Goal: Task Accomplishment & Management: Use online tool/utility

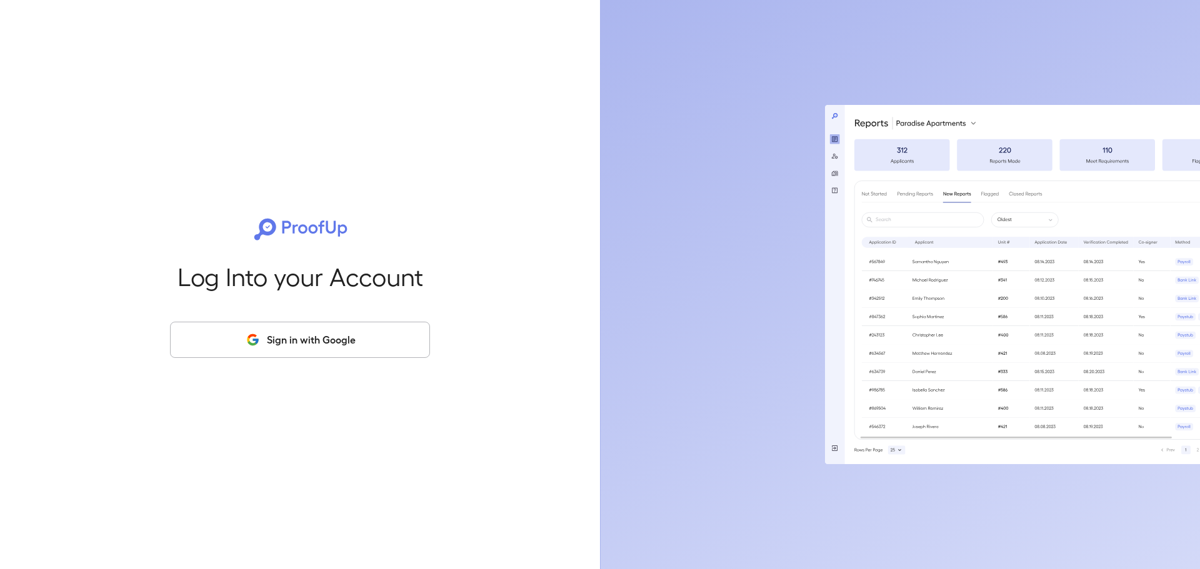
click at [274, 344] on button "Sign in with Google" at bounding box center [300, 340] width 260 height 36
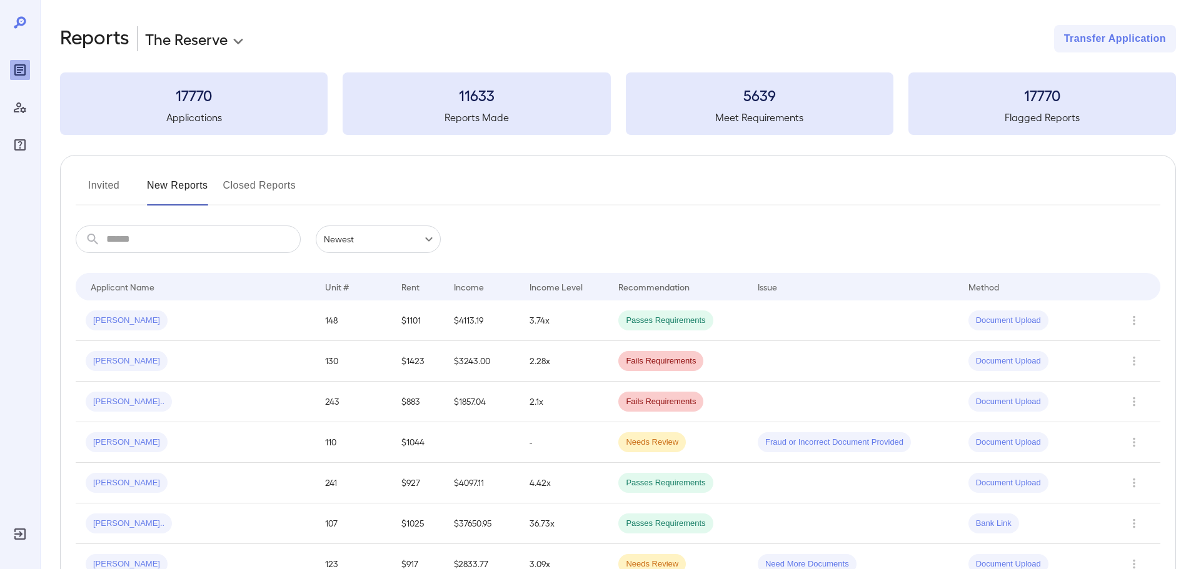
click at [118, 187] on button "Invited" at bounding box center [104, 191] width 56 height 30
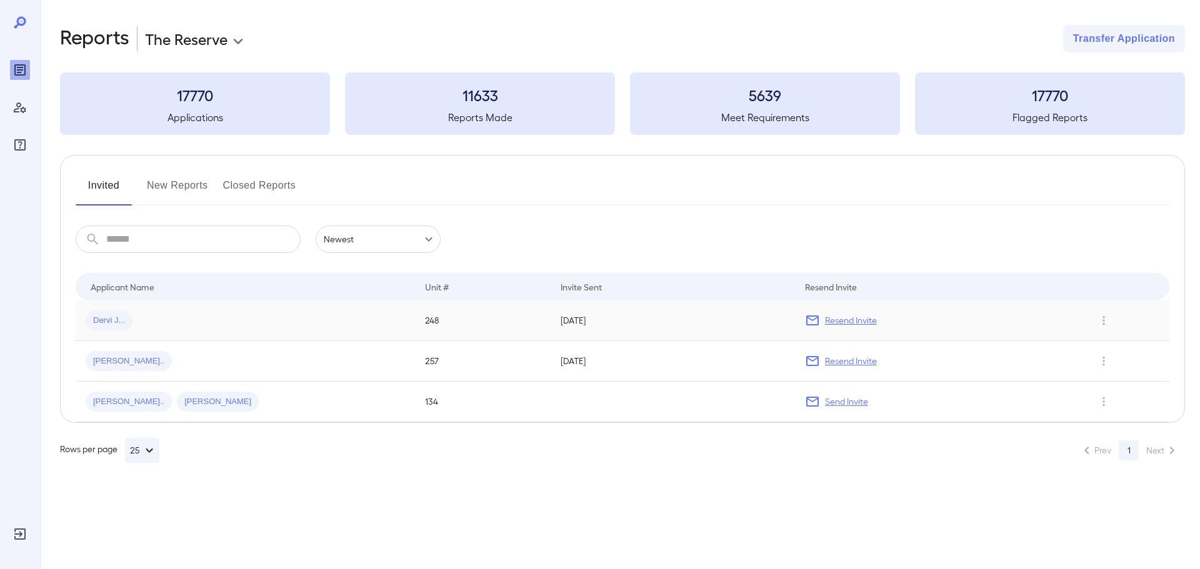
click at [325, 316] on div "Dervi J..." at bounding box center [245, 321] width 319 height 20
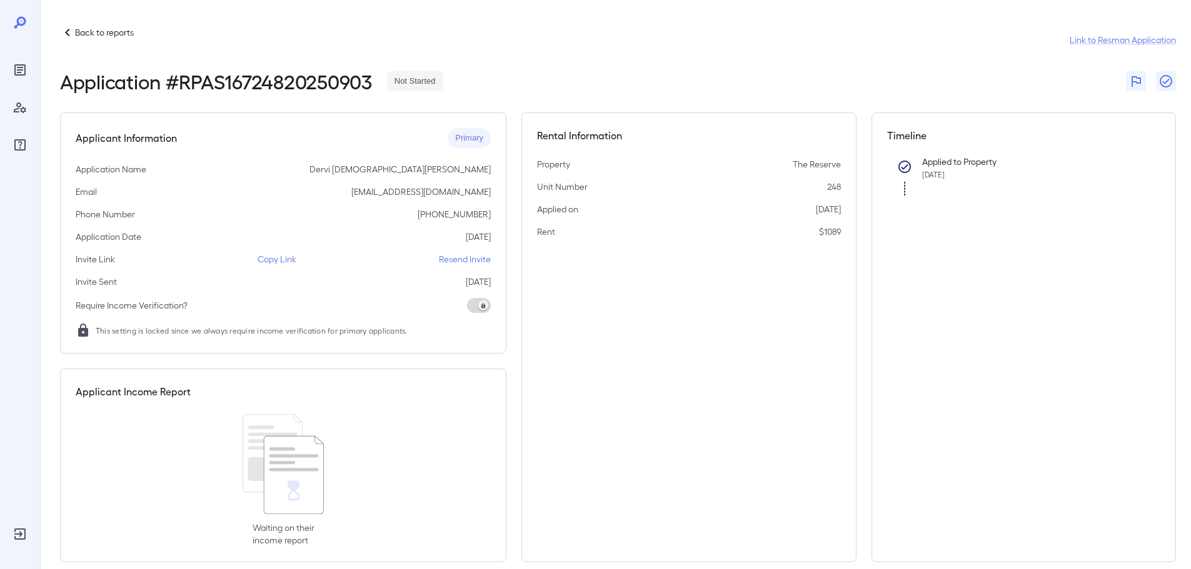
click at [270, 256] on p "Copy Link" at bounding box center [277, 259] width 39 height 13
click at [279, 264] on p "Copy Link" at bounding box center [277, 259] width 39 height 13
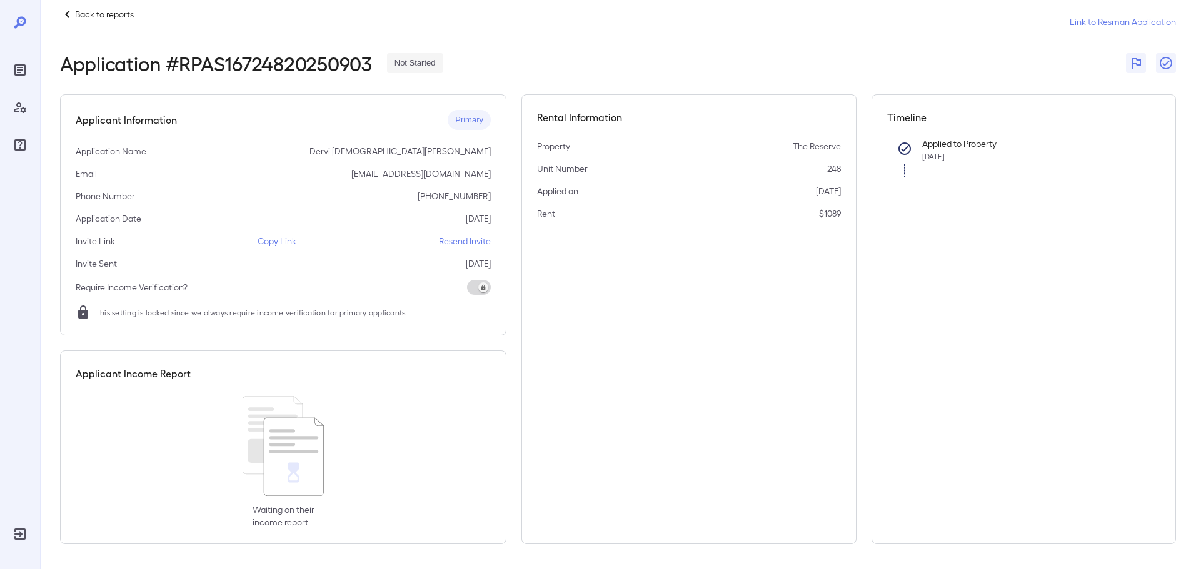
click at [102, 14] on p "Back to reports" at bounding box center [104, 14] width 59 height 13
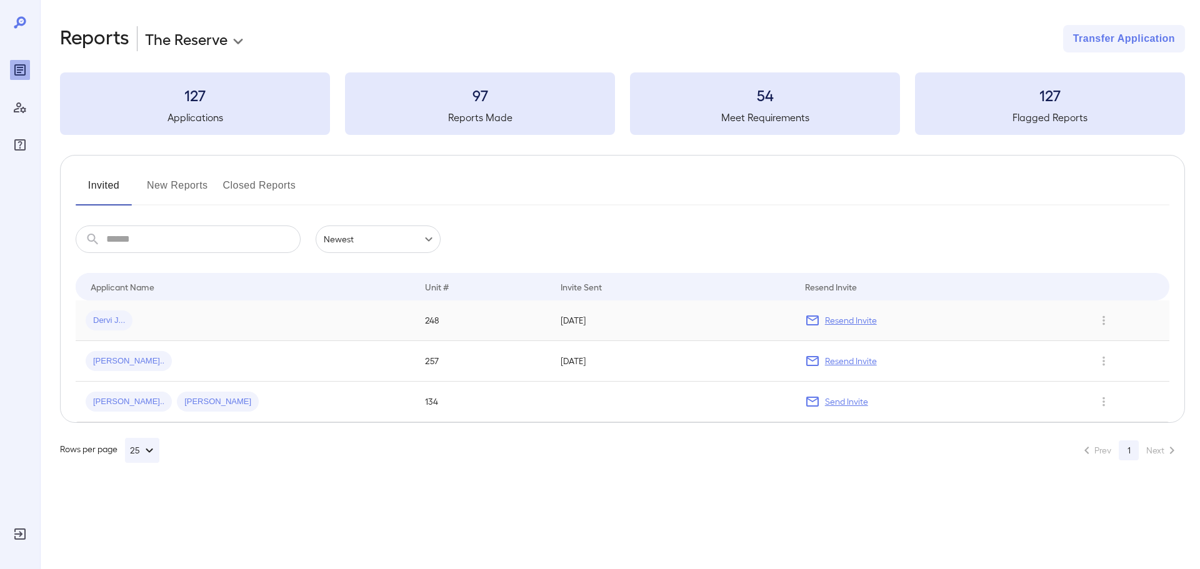
click at [128, 315] on span "Dervi J..." at bounding box center [109, 321] width 47 height 12
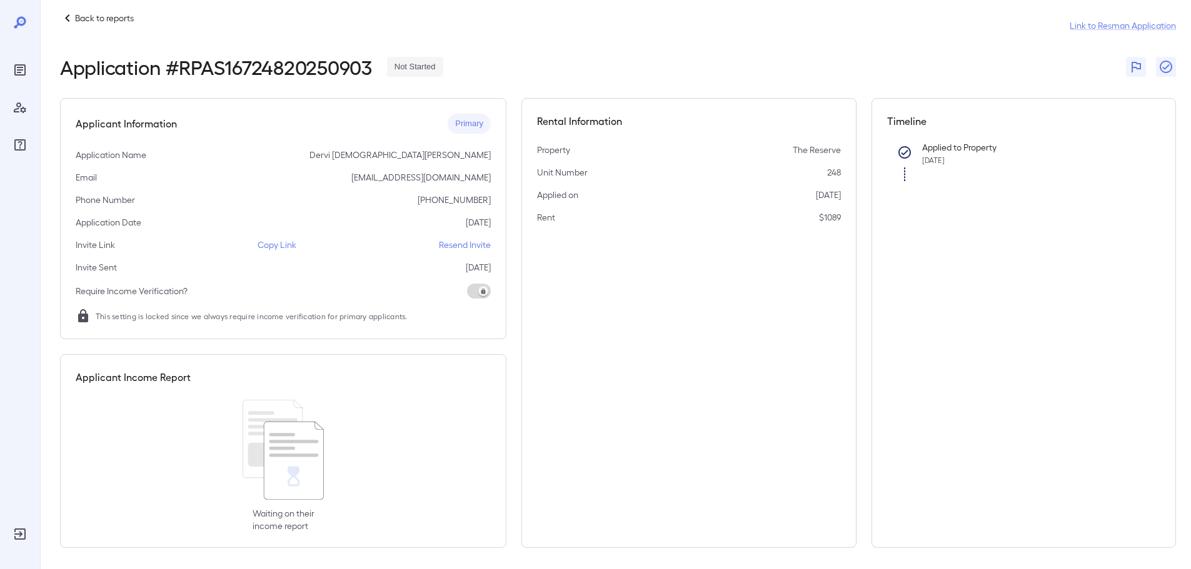
scroll to position [18, 0]
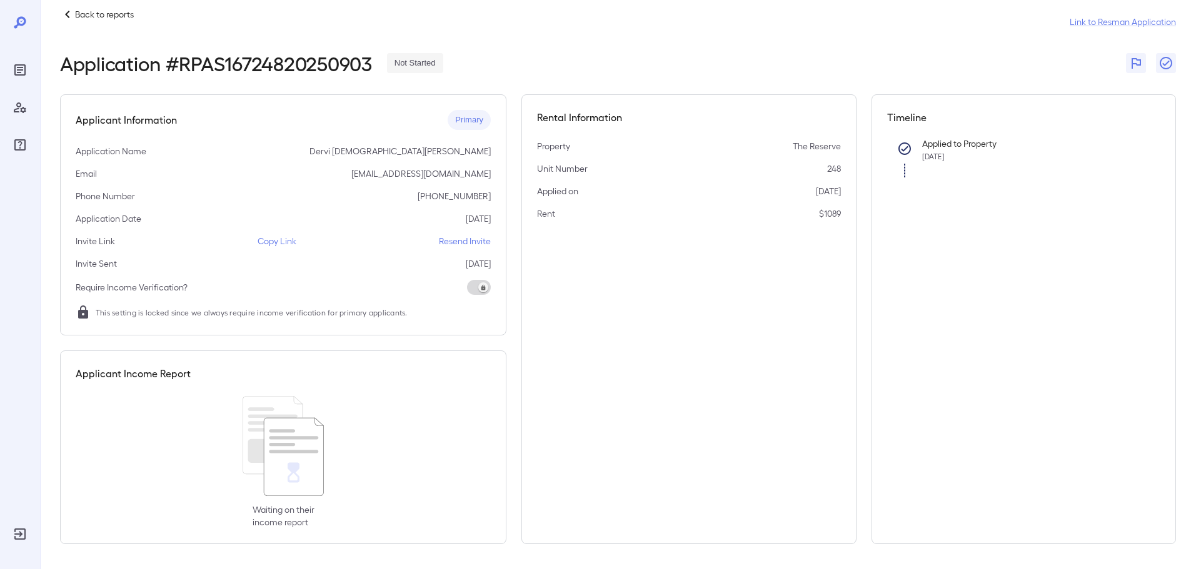
click at [94, 12] on p "Back to reports" at bounding box center [104, 14] width 59 height 13
